Goal: Task Accomplishment & Management: Use online tool/utility

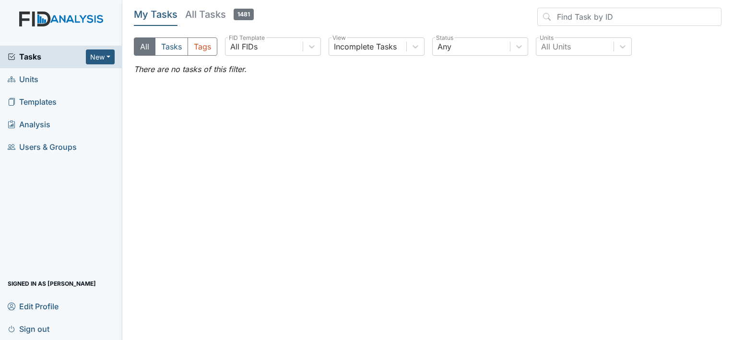
click at [49, 77] on link "Units" at bounding box center [61, 79] width 122 height 23
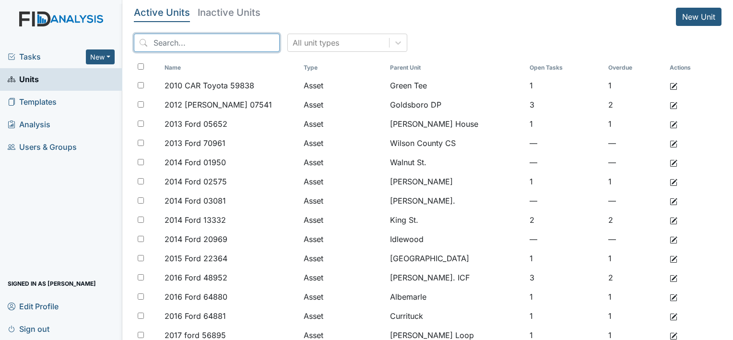
click at [211, 43] on input "search" at bounding box center [207, 43] width 146 height 18
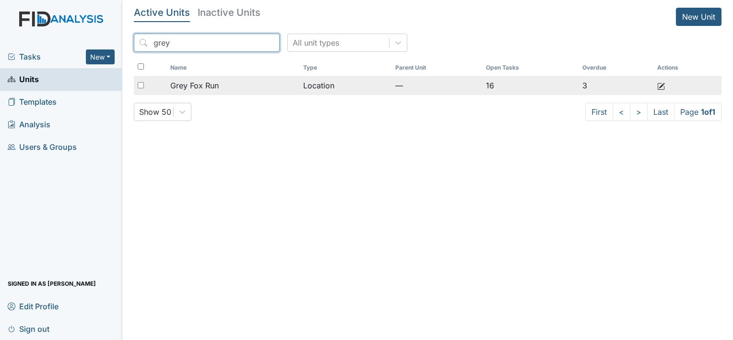
type input "grey"
click at [197, 83] on span "Grey Fox Run" at bounding box center [194, 86] width 48 height 12
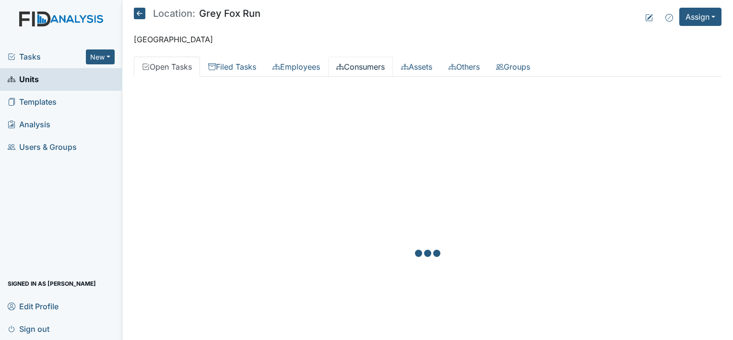
click at [388, 62] on link "Consumers" at bounding box center [360, 67] width 65 height 20
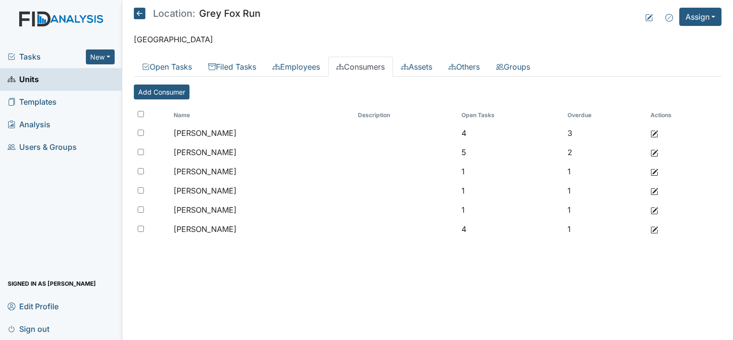
click at [141, 113] on input "checkbox" at bounding box center [141, 114] width 6 height 6
checkbox input "true"
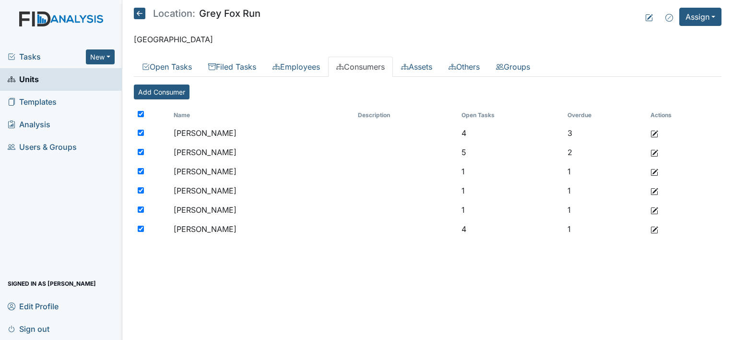
checkbox input "true"
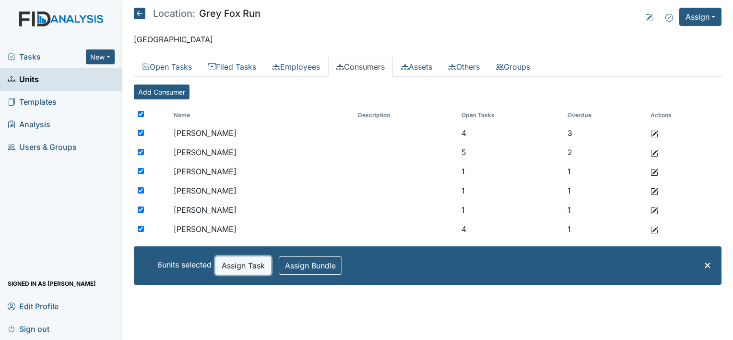
click at [246, 273] on button "Assign Task" at bounding box center [244, 265] width 56 height 18
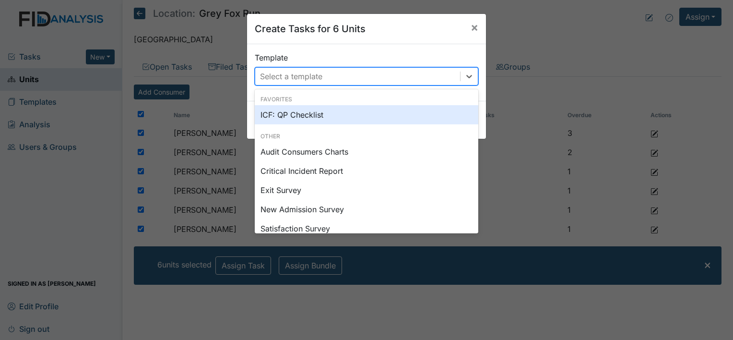
click at [299, 77] on div "Select a template" at bounding box center [291, 77] width 62 height 12
click at [294, 113] on div "ICF: QP Checklist" at bounding box center [367, 114] width 224 height 19
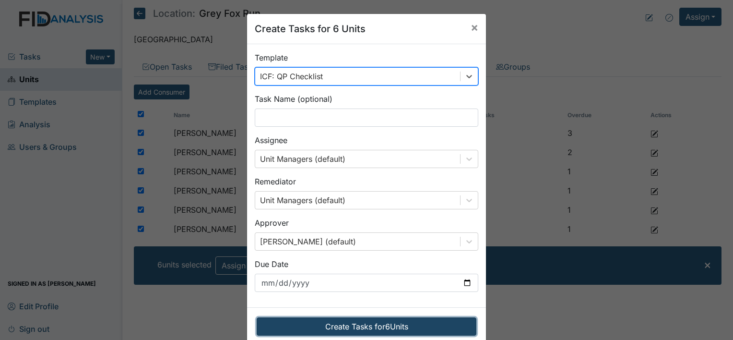
click at [331, 327] on button "Create Tasks for 6 Units" at bounding box center [367, 326] width 220 height 18
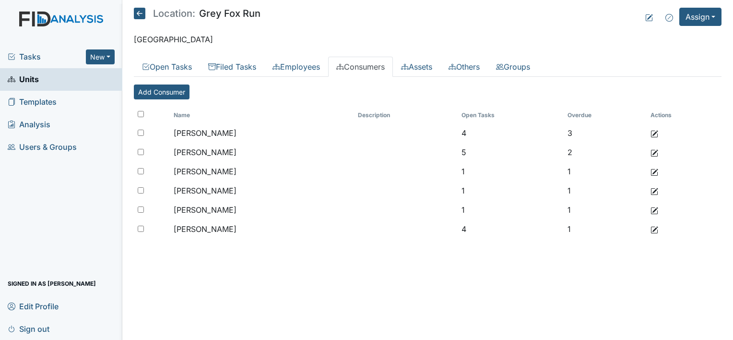
click at [27, 60] on span "Tasks" at bounding box center [47, 57] width 78 height 12
